Goal: Consume media (video, audio): Consume media (video, audio)

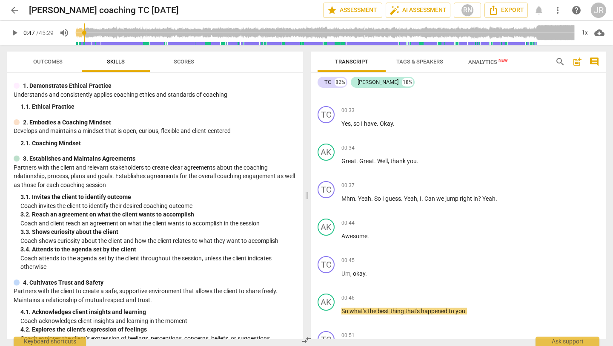
scroll to position [19, 0]
drag, startPoint x: 86, startPoint y: 33, endPoint x: 80, endPoint y: 34, distance: 6.4
click at [80, 34] on input "range" at bounding box center [325, 32] width 500 height 27
click at [12, 31] on span "play_arrow" at bounding box center [14, 33] width 10 height 10
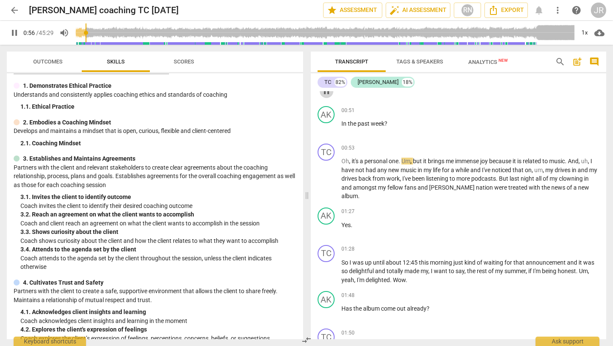
click at [328, 96] on span "pause" at bounding box center [327, 91] width 10 height 10
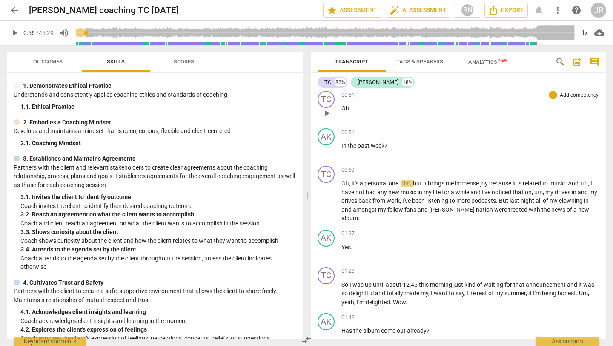
scroll to position [489, 0]
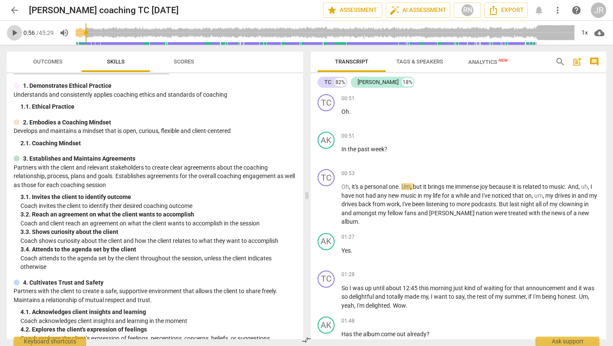
click at [17, 30] on span "play_arrow" at bounding box center [14, 33] width 10 height 10
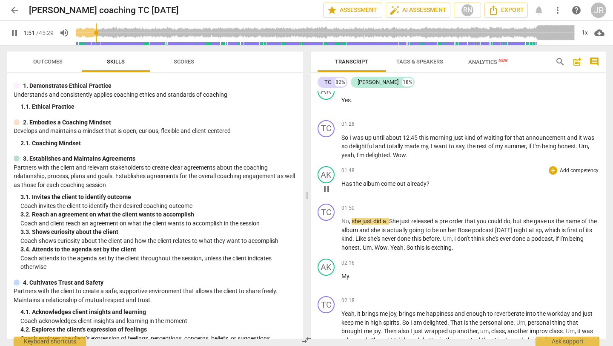
scroll to position [649, 0]
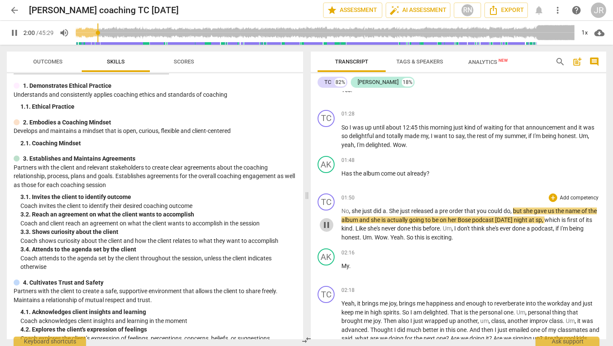
click at [328, 225] on span "pause" at bounding box center [327, 225] width 10 height 10
click at [14, 32] on span "play_arrow" at bounding box center [14, 33] width 10 height 10
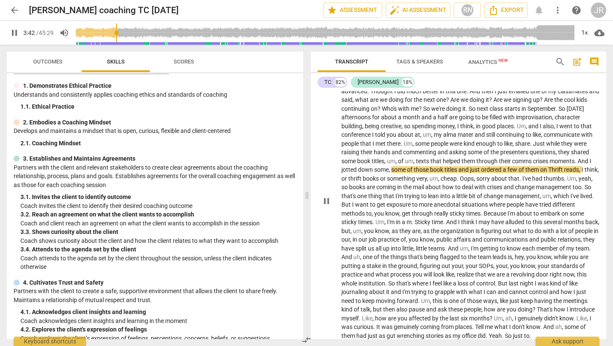
scroll to position [895, 0]
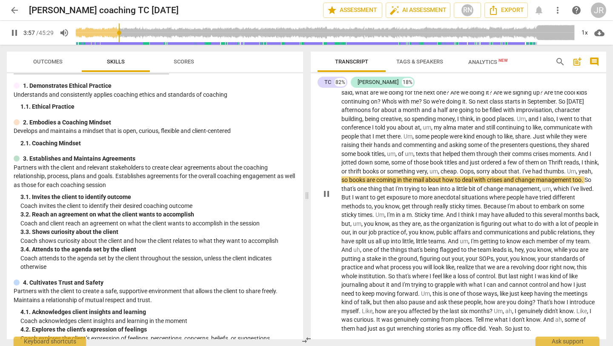
click at [324, 198] on span "pause" at bounding box center [327, 194] width 10 height 10
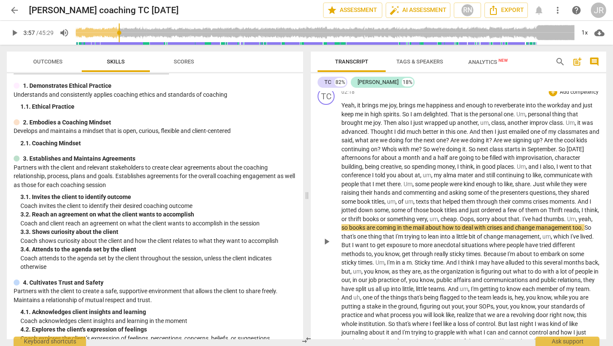
scroll to position [841, 0]
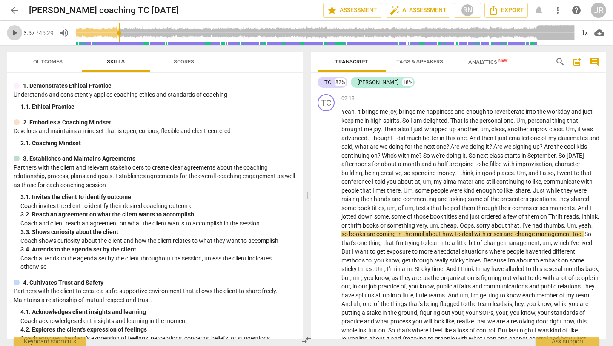
click at [12, 30] on span "play_arrow" at bounding box center [14, 33] width 10 height 10
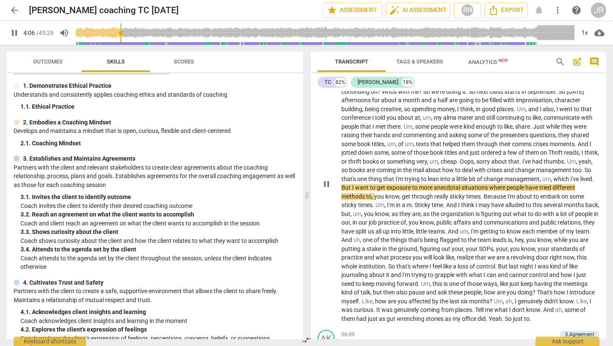
scroll to position [911, 0]
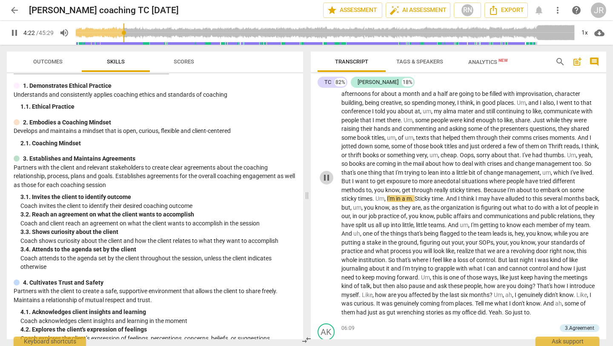
click at [325, 183] on span "pause" at bounding box center [327, 178] width 10 height 10
click at [14, 32] on span "play_arrow" at bounding box center [14, 33] width 10 height 10
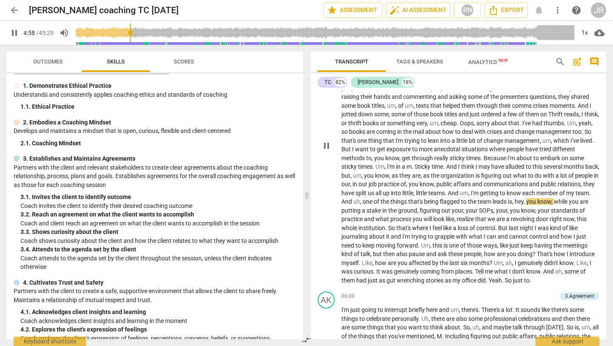
scroll to position [944, 0]
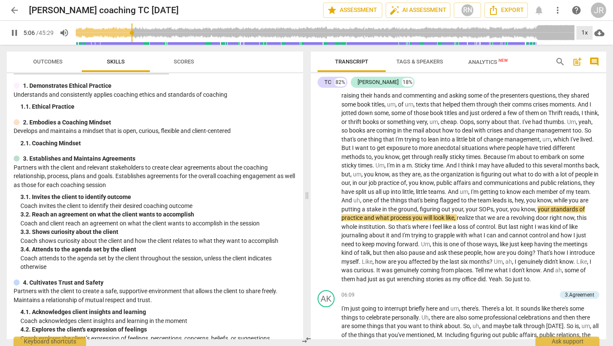
click at [582, 30] on div "1x" at bounding box center [585, 33] width 16 height 14
click at [584, 65] on li "1.25x" at bounding box center [591, 66] width 29 height 16
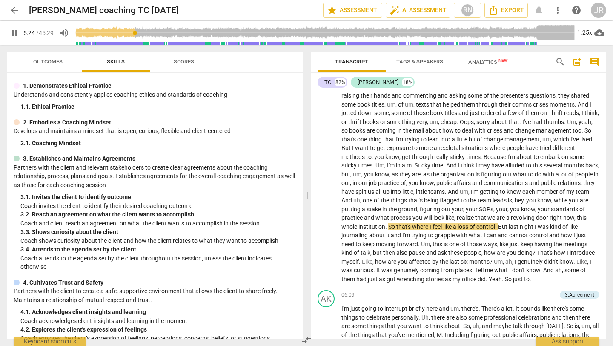
click at [14, 32] on span "pause" at bounding box center [14, 33] width 10 height 10
click at [15, 32] on span "play_arrow" at bounding box center [14, 33] width 10 height 10
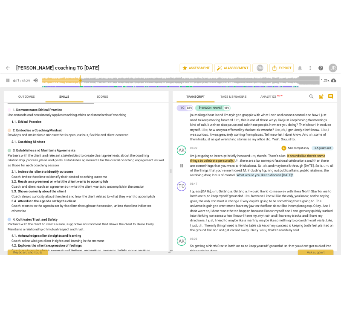
scroll to position [1085, 0]
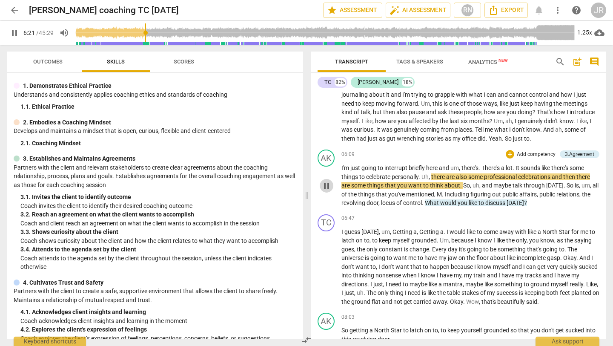
click at [328, 191] on span "pause" at bounding box center [327, 186] width 10 height 10
click at [328, 191] on span "play_arrow" at bounding box center [327, 186] width 10 height 10
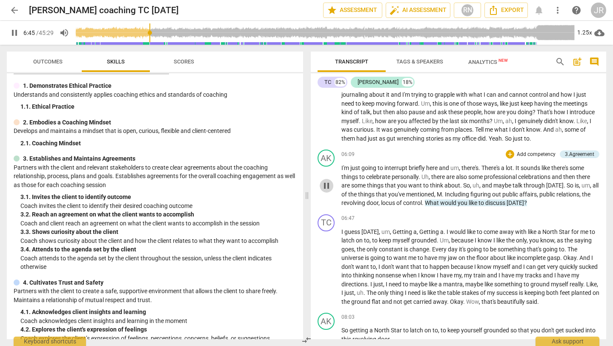
click at [328, 191] on span "pause" at bounding box center [327, 186] width 10 height 10
type input "406"
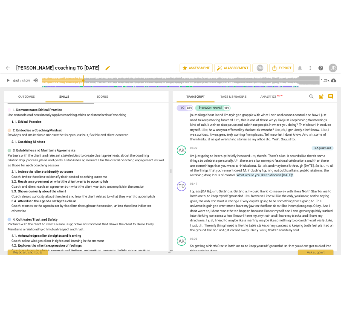
scroll to position [1173, 0]
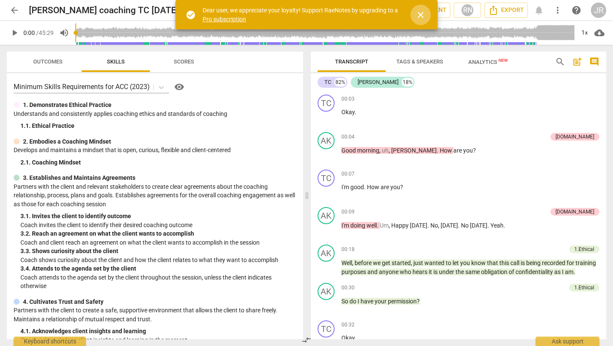
click at [340, 12] on span "close" at bounding box center [421, 15] width 10 height 10
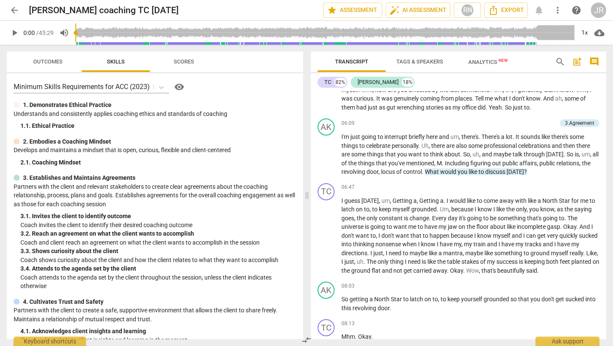
scroll to position [1099, 0]
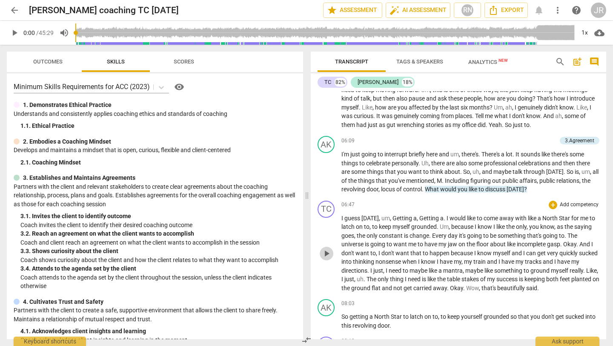
click at [326, 259] on span "play_arrow" at bounding box center [327, 253] width 10 height 10
click at [325, 259] on span "pause" at bounding box center [327, 253] width 10 height 10
type input "480"
